Goal: Find contact information: Find contact information

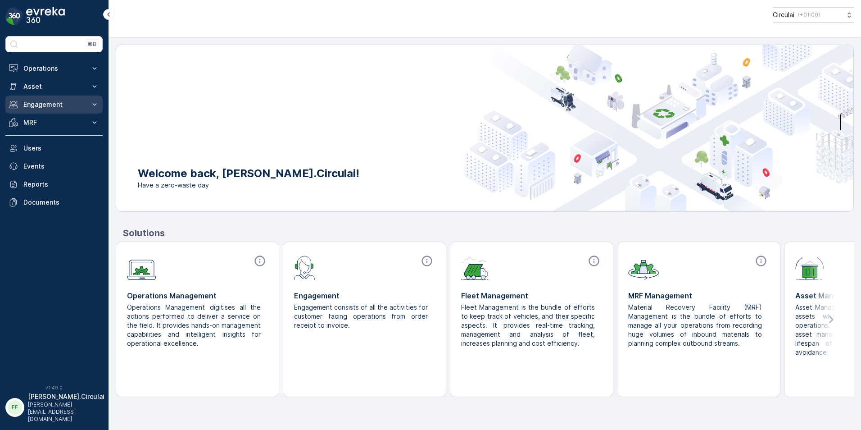
drag, startPoint x: 64, startPoint y: 104, endPoint x: 64, endPoint y: 112, distance: 7.7
click at [64, 112] on button "Engagement" at bounding box center [53, 104] width 97 height 18
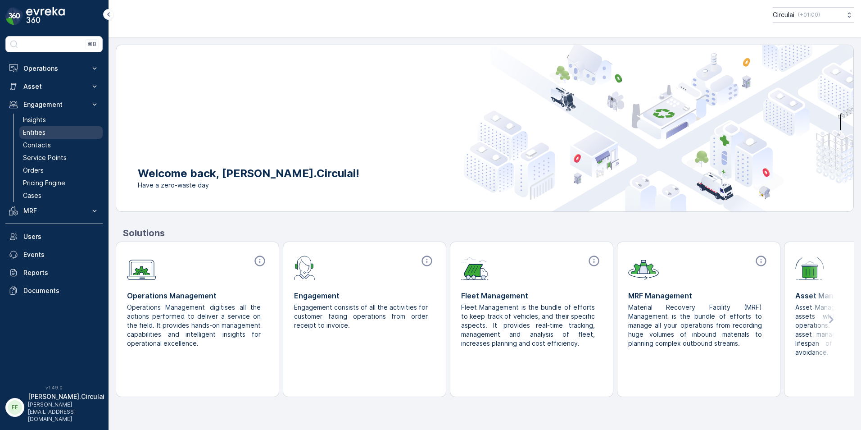
click at [61, 131] on link "Entities" at bounding box center [60, 132] width 83 height 13
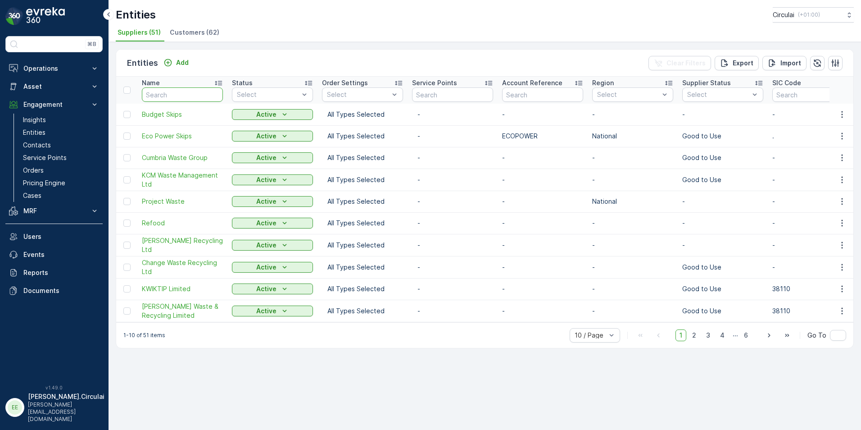
click at [168, 95] on input "text" at bounding box center [182, 94] width 81 height 14
type input "OLLECO"
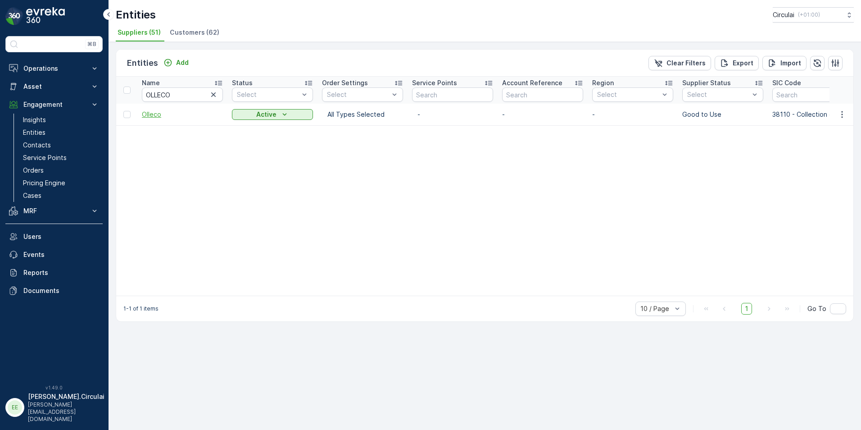
click at [159, 116] on span "Olleco" at bounding box center [182, 114] width 81 height 9
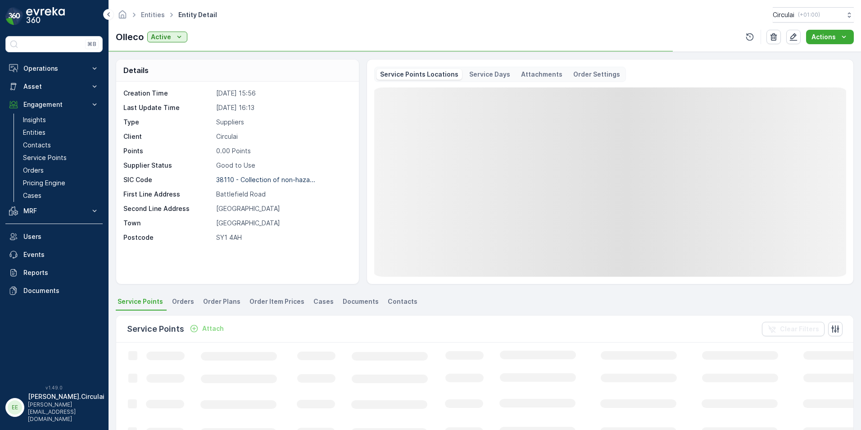
click at [394, 296] on li "Contacts" at bounding box center [403, 302] width 35 height 15
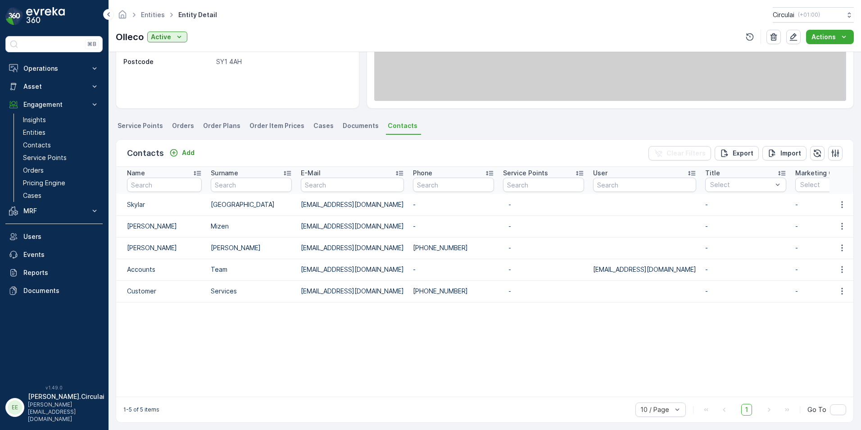
scroll to position [180, 0]
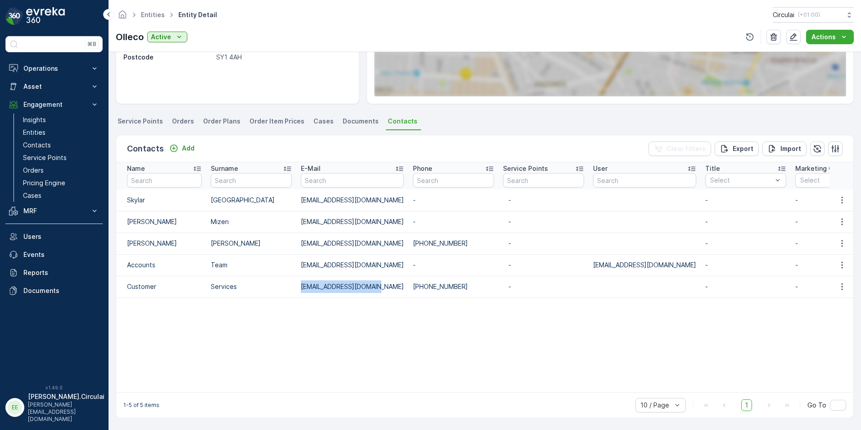
drag, startPoint x: 310, startPoint y: 287, endPoint x: 379, endPoint y: 287, distance: 69.4
click at [379, 287] on td "[EMAIL_ADDRESS][DOMAIN_NAME]" at bounding box center [352, 287] width 112 height 22
drag, startPoint x: 462, startPoint y: 283, endPoint x: 395, endPoint y: 289, distance: 66.5
click at [409, 289] on td "[PHONE_NUMBER]" at bounding box center [454, 287] width 90 height 22
copy td "[PHONE_NUMBER]"
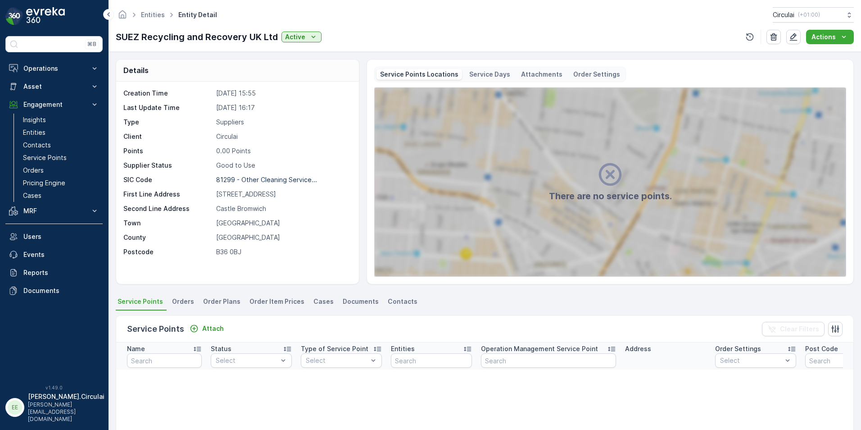
click at [388, 300] on span "Contacts" at bounding box center [403, 301] width 30 height 9
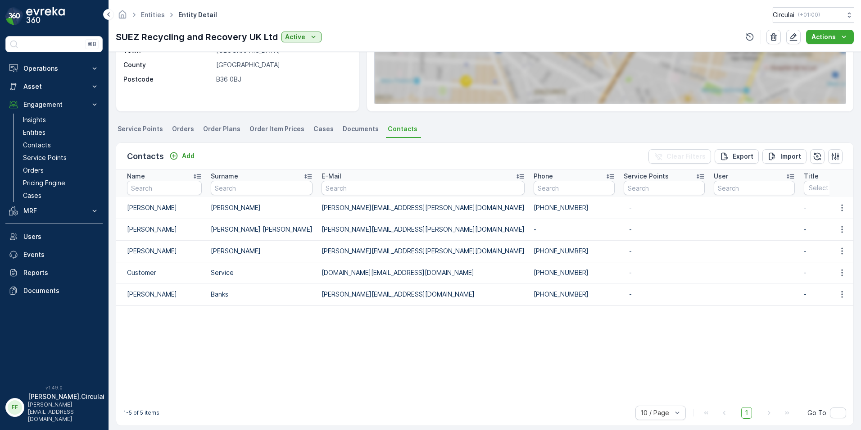
scroll to position [185, 0]
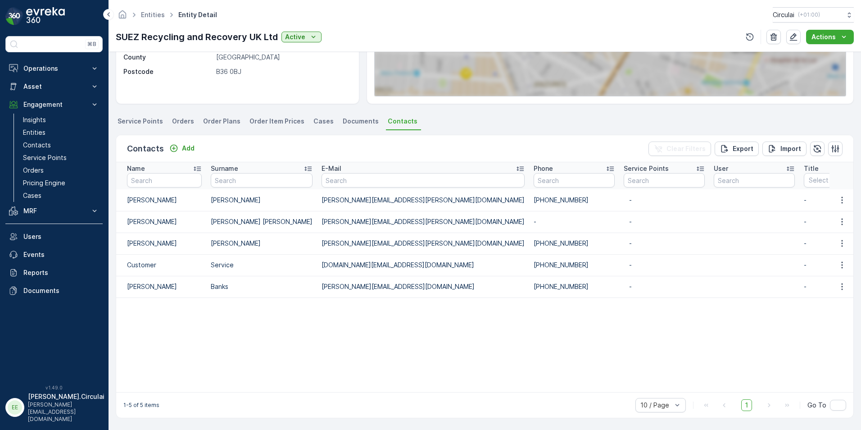
click at [151, 21] on ul "Entities" at bounding box center [157, 15] width 37 height 13
click at [150, 18] on span "Entities" at bounding box center [152, 14] width 27 height 9
click at [148, 13] on link "Entities" at bounding box center [153, 15] width 24 height 8
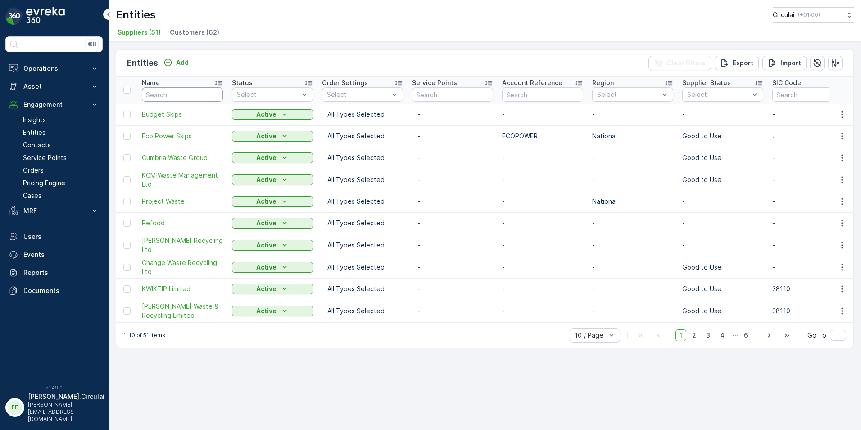
click at [171, 90] on input "text" at bounding box center [182, 94] width 81 height 14
type input "olleco"
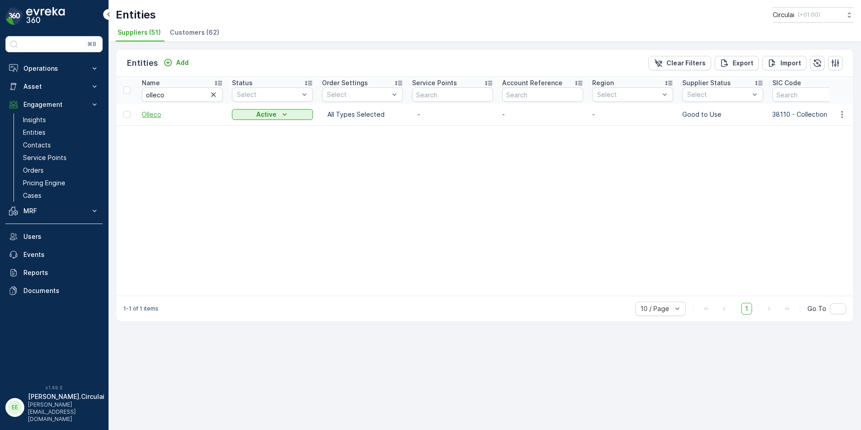
click at [157, 118] on span "Olleco" at bounding box center [182, 114] width 81 height 9
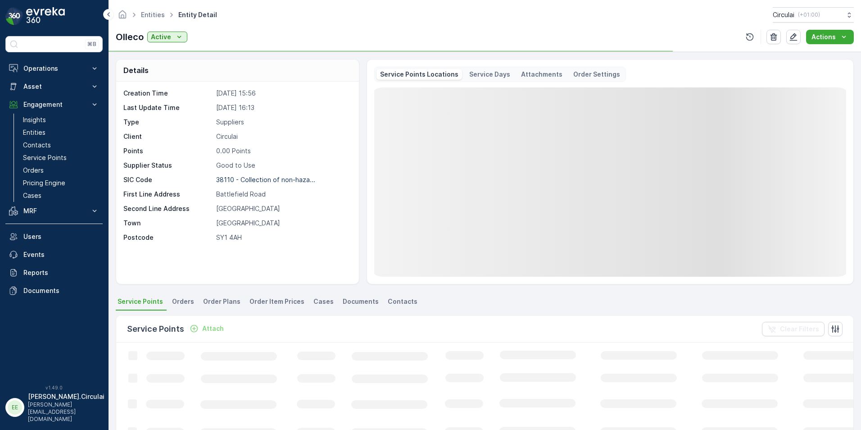
click at [396, 301] on span "Contacts" at bounding box center [403, 301] width 30 height 9
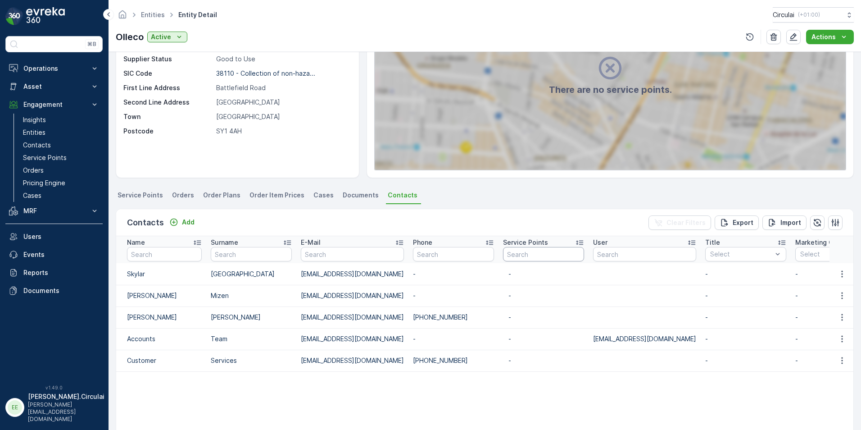
scroll to position [135, 0]
